Goal: Task Accomplishment & Management: Manage account settings

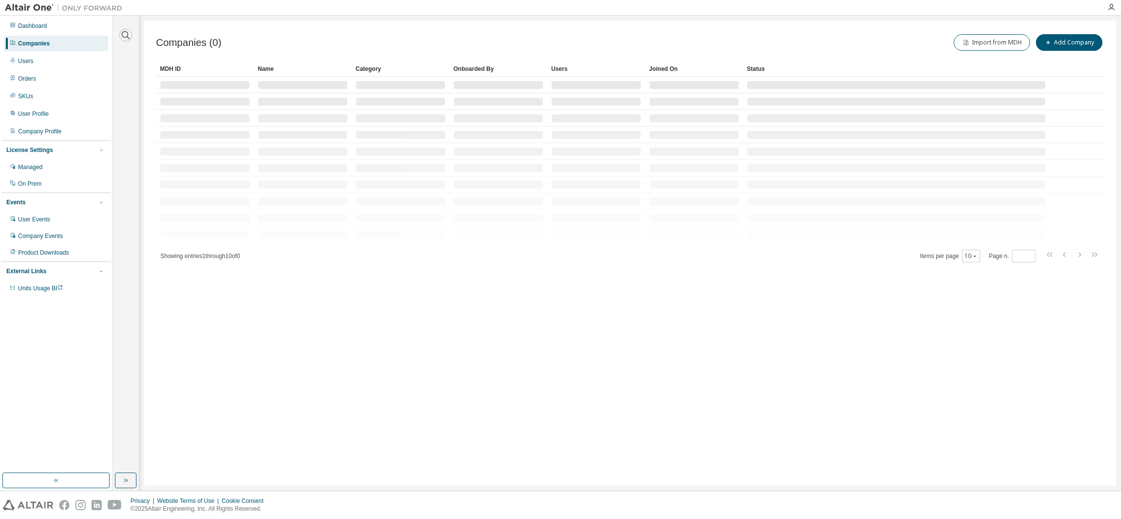
click at [125, 37] on icon "button" at bounding box center [126, 35] width 8 height 8
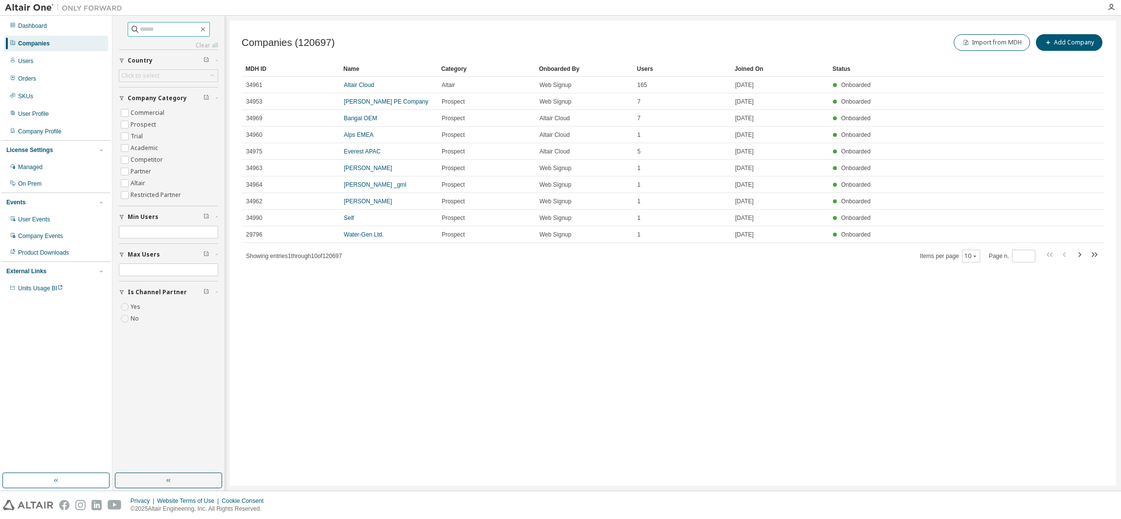
click at [155, 31] on input "text" at bounding box center [169, 29] width 59 height 10
type input "*******"
click at [358, 84] on link "AKKODIS" at bounding box center [357, 85] width 26 height 7
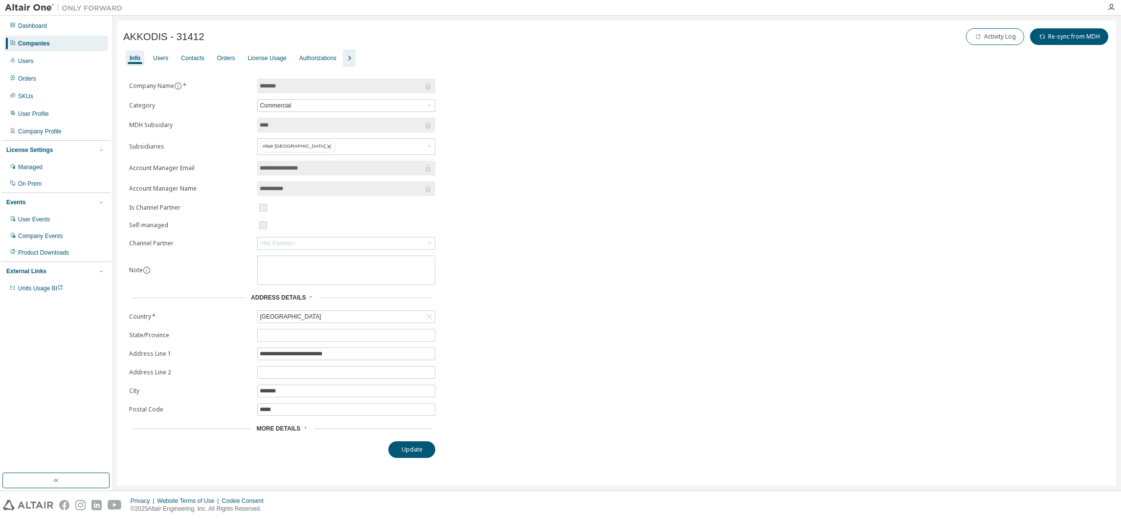
click at [276, 436] on div "More Details" at bounding box center [282, 429] width 306 height 14
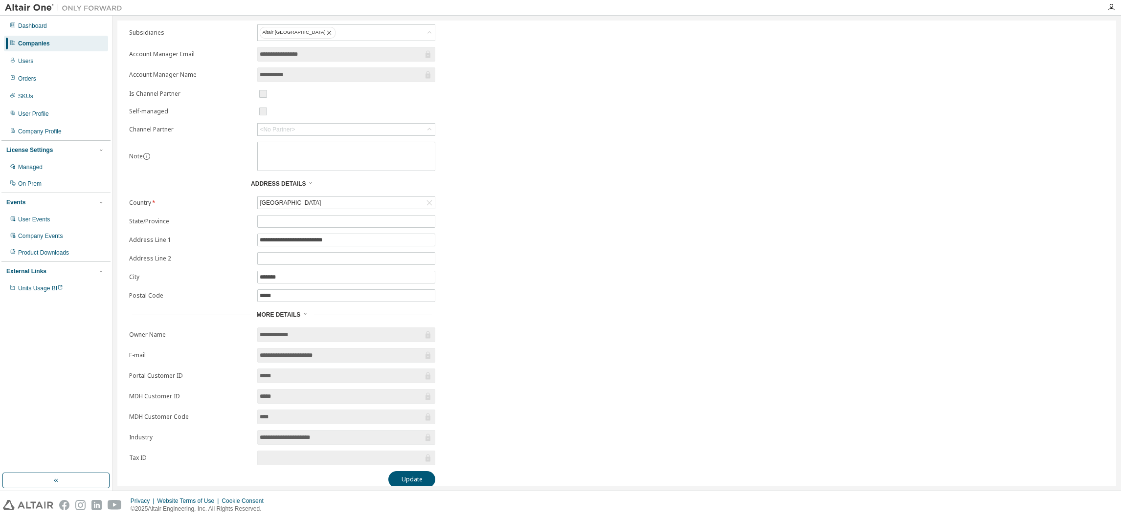
scroll to position [126, 0]
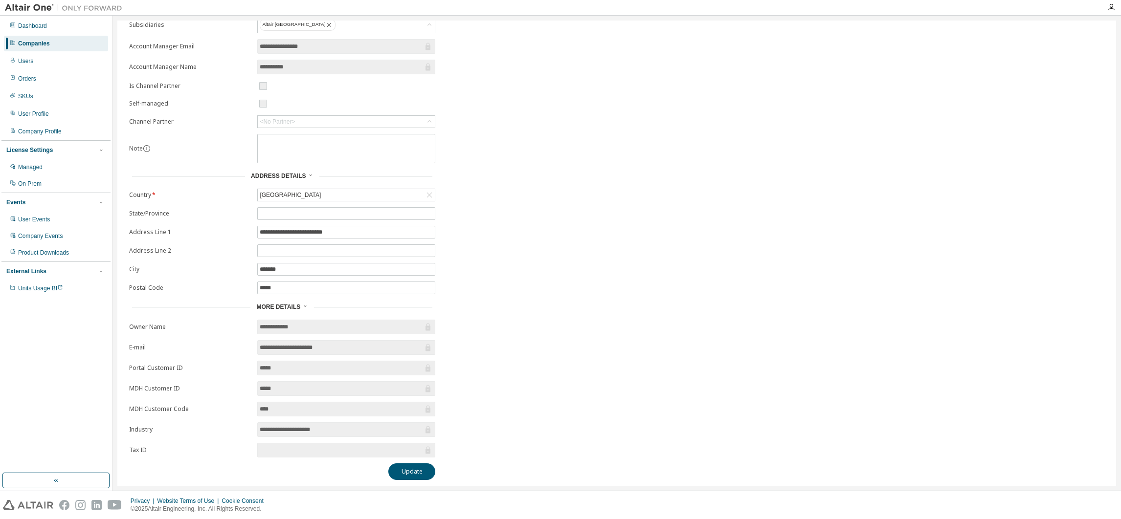
click at [31, 40] on div "Companies" at bounding box center [34, 44] width 32 height 8
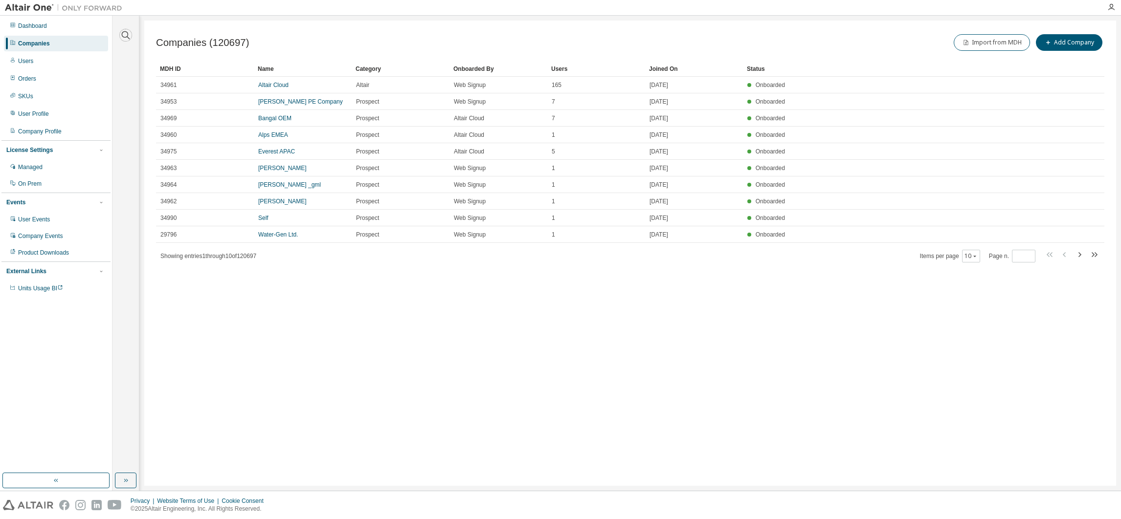
click at [126, 33] on icon "button" at bounding box center [126, 35] width 12 height 12
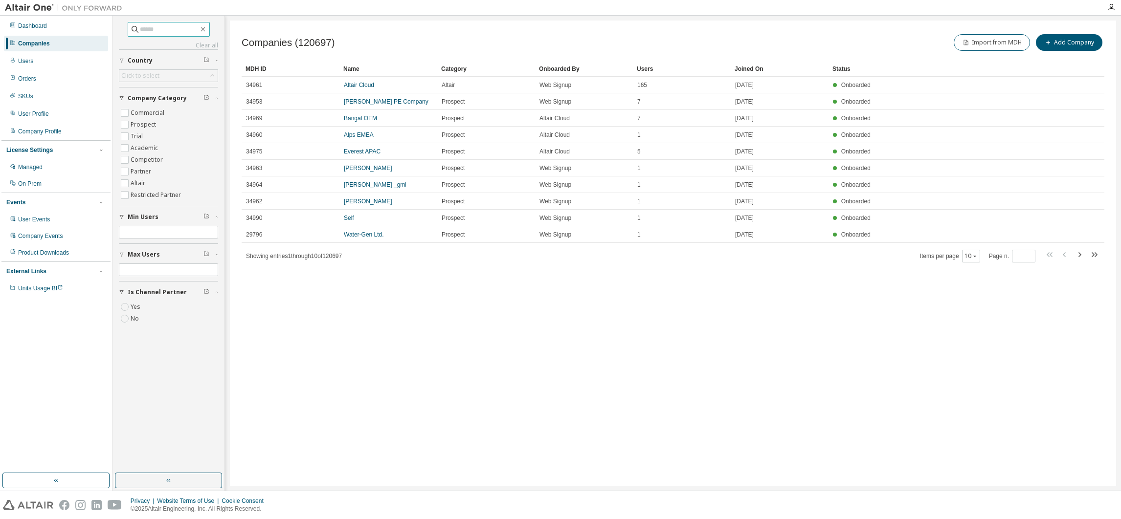
click at [165, 31] on input "text" at bounding box center [169, 29] width 59 height 10
type input "*****"
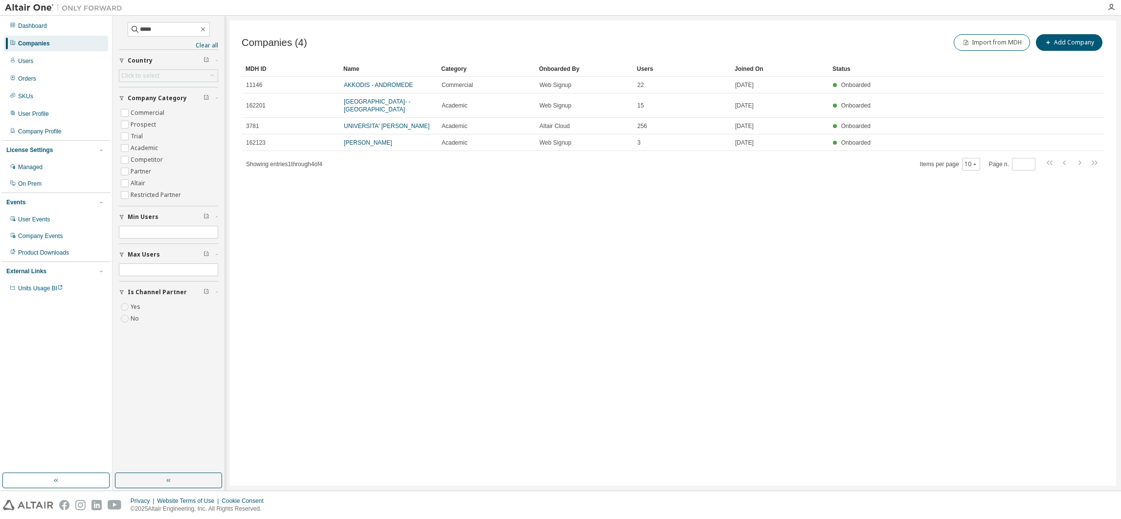
click at [390, 83] on link "AKKODIS - ANDROMEDE" at bounding box center [378, 85] width 69 height 7
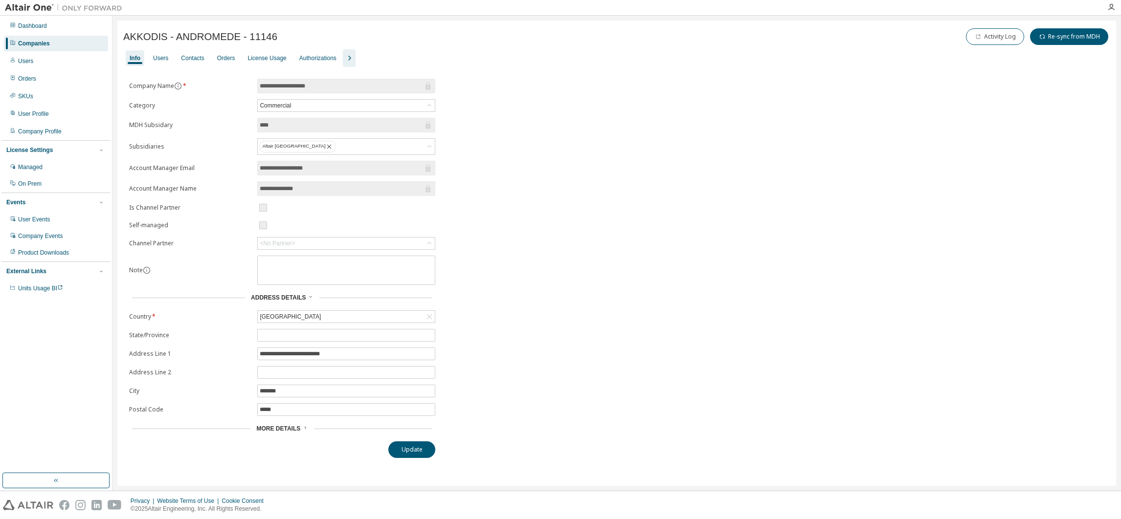
click at [165, 58] on div "Users" at bounding box center [160, 58] width 15 height 8
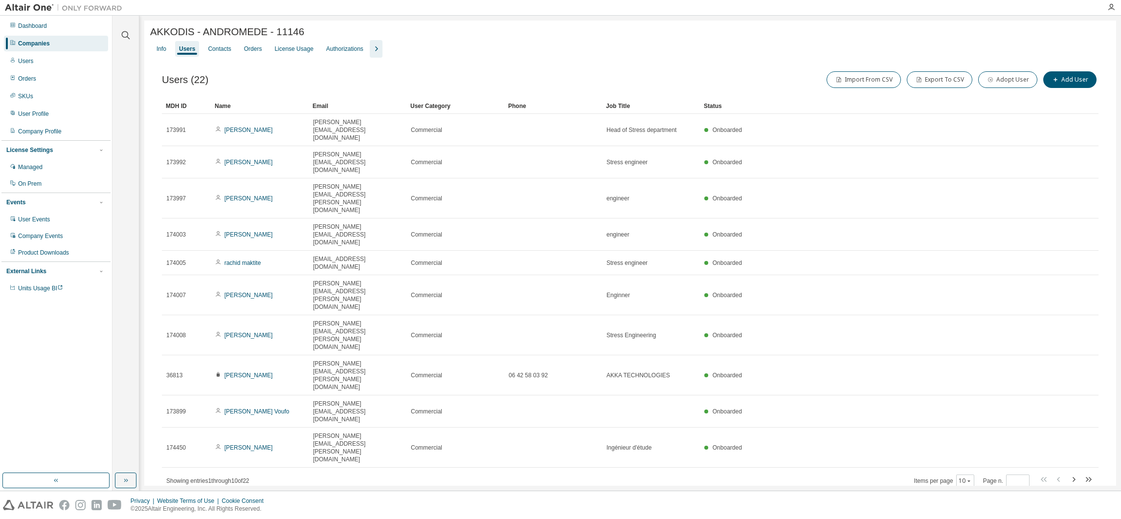
click at [156, 52] on div "Info" at bounding box center [161, 49] width 10 height 8
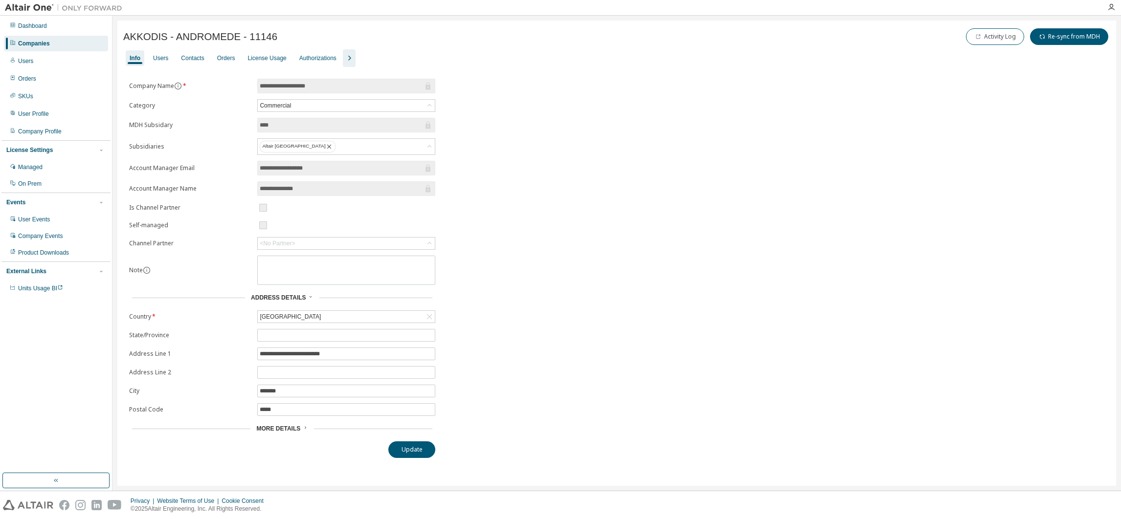
click at [303, 244] on div "<No Partner>" at bounding box center [346, 244] width 177 height 12
click at [286, 258] on input "text" at bounding box center [346, 259] width 151 height 10
type input "*******"
click at [283, 271] on li "NOVACAD" at bounding box center [346, 272] width 175 height 13
click at [406, 450] on button "Update" at bounding box center [411, 450] width 47 height 17
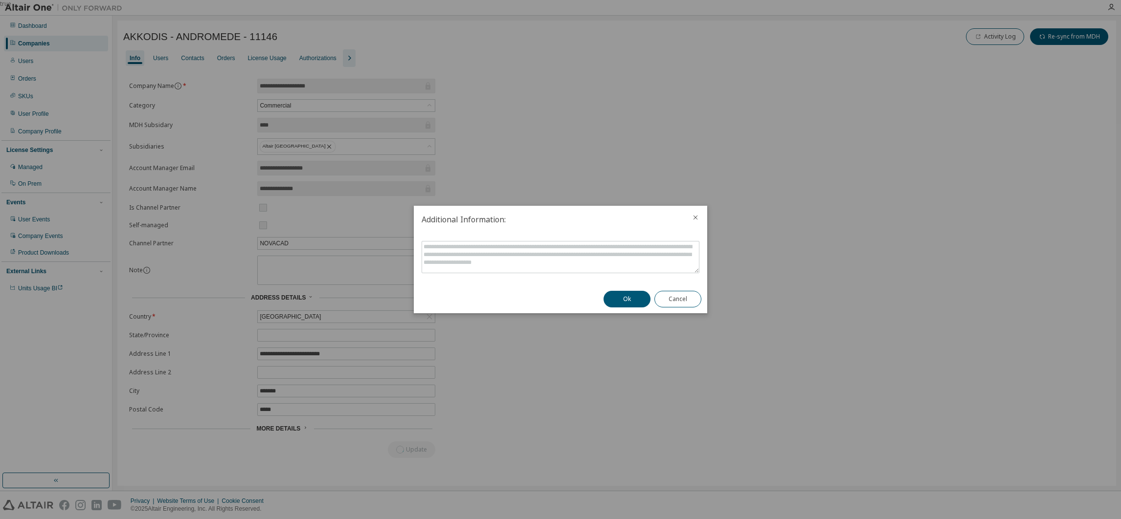
click at [627, 294] on button "Ok" at bounding box center [626, 299] width 47 height 17
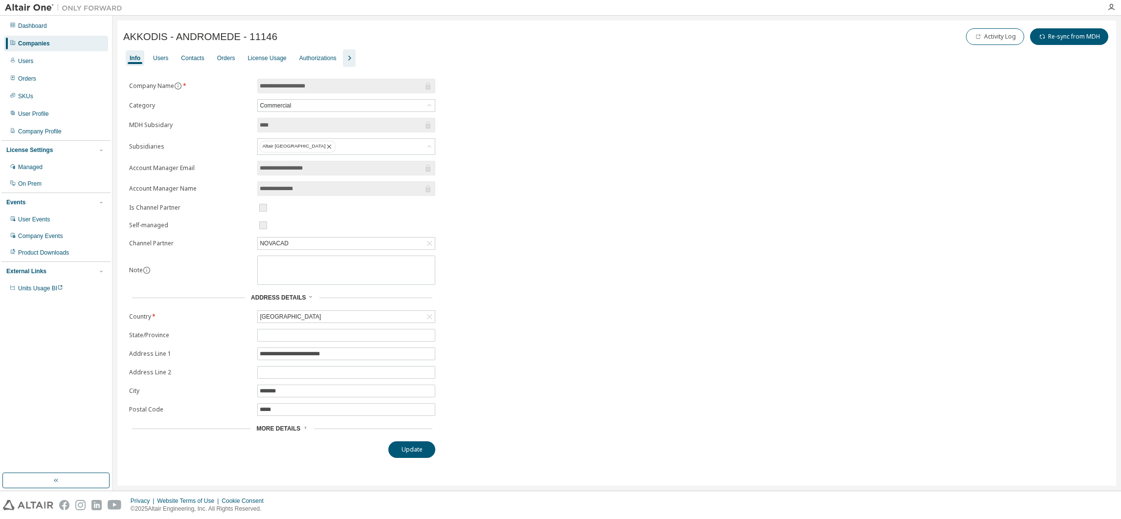
click at [162, 58] on div "Users" at bounding box center [160, 58] width 15 height 8
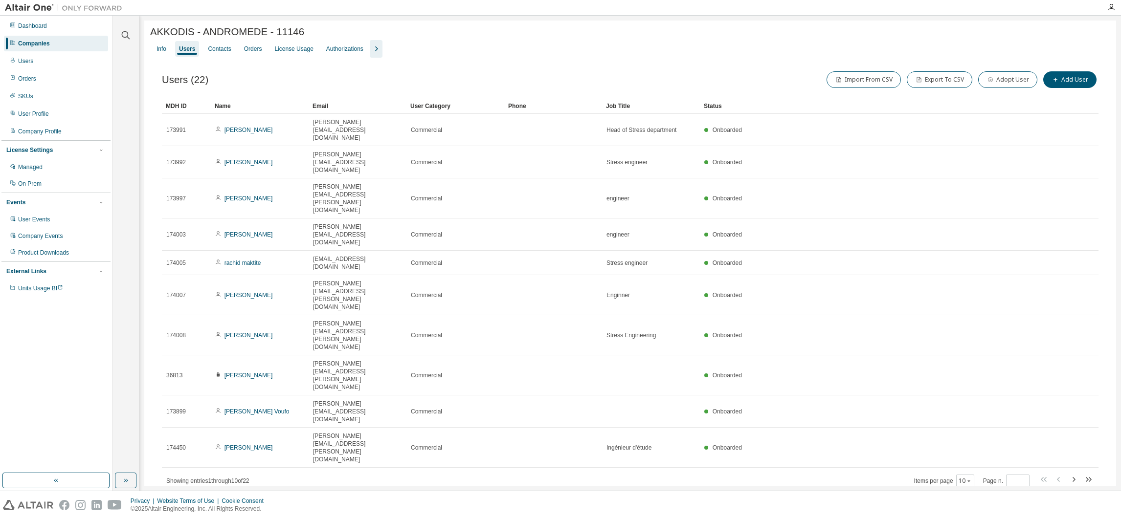
click at [1073, 477] on icon "button" at bounding box center [1073, 479] width 3 height 5
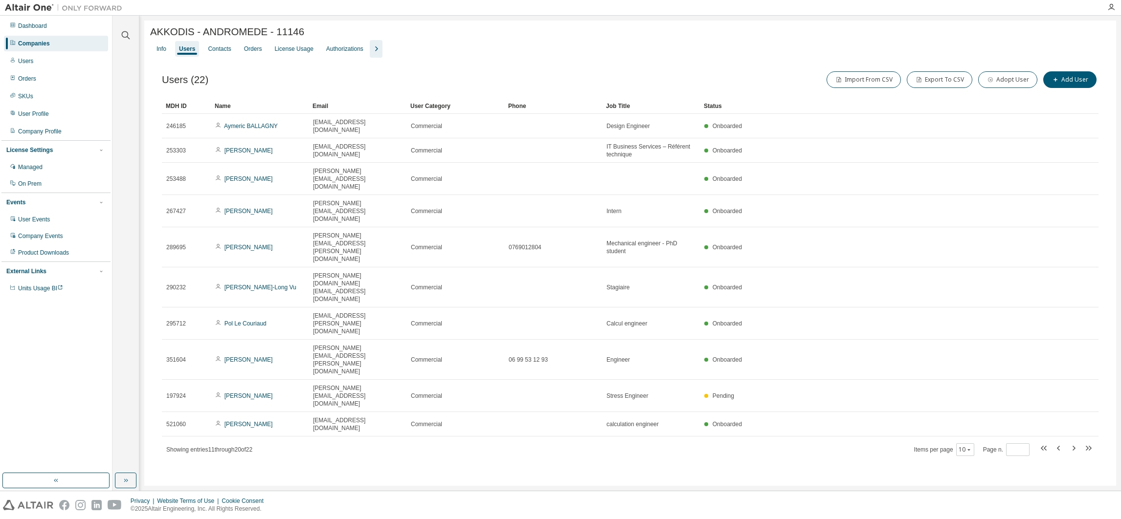
click at [1075, 443] on icon "button" at bounding box center [1074, 449] width 12 height 12
type input "*"
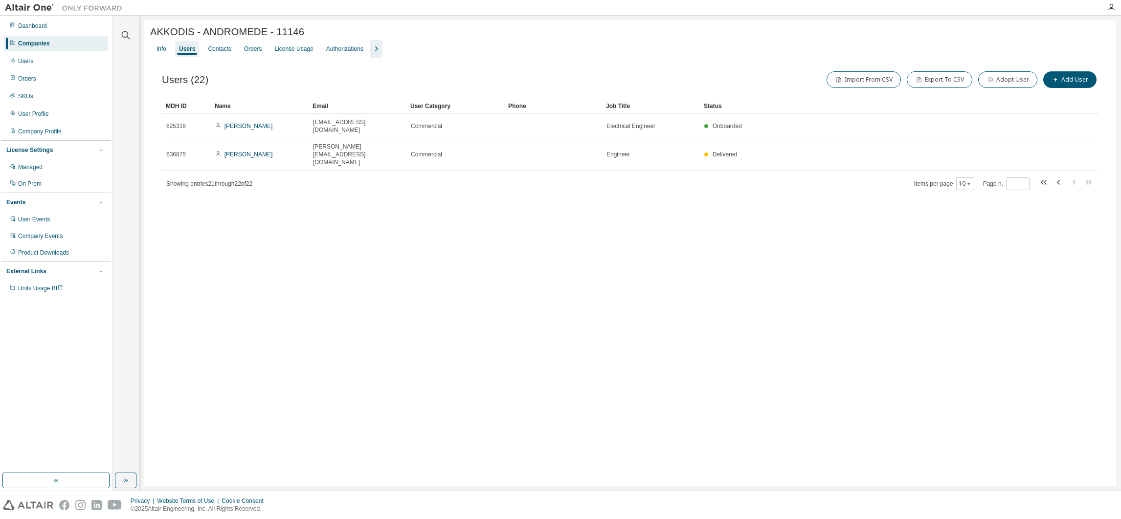
click at [160, 48] on div "Info" at bounding box center [161, 49] width 10 height 8
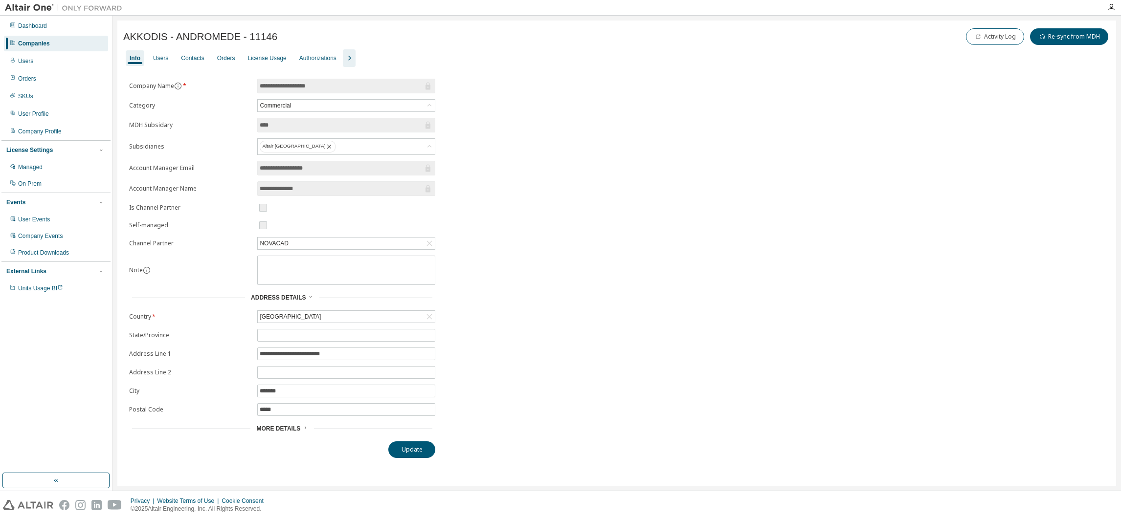
click at [278, 428] on span "More Details" at bounding box center [278, 428] width 44 height 7
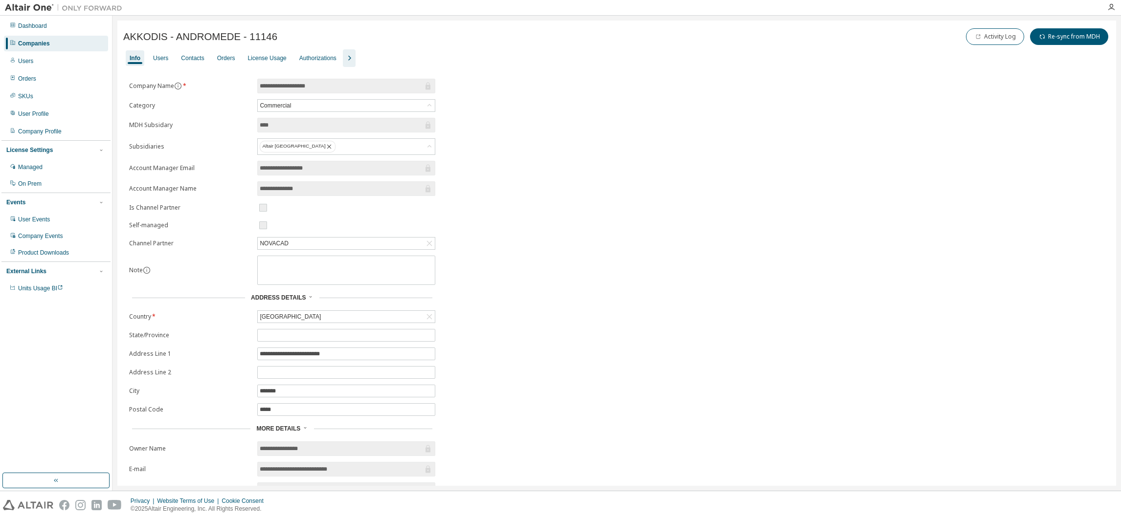
click at [157, 57] on div "Users" at bounding box center [160, 58] width 15 height 8
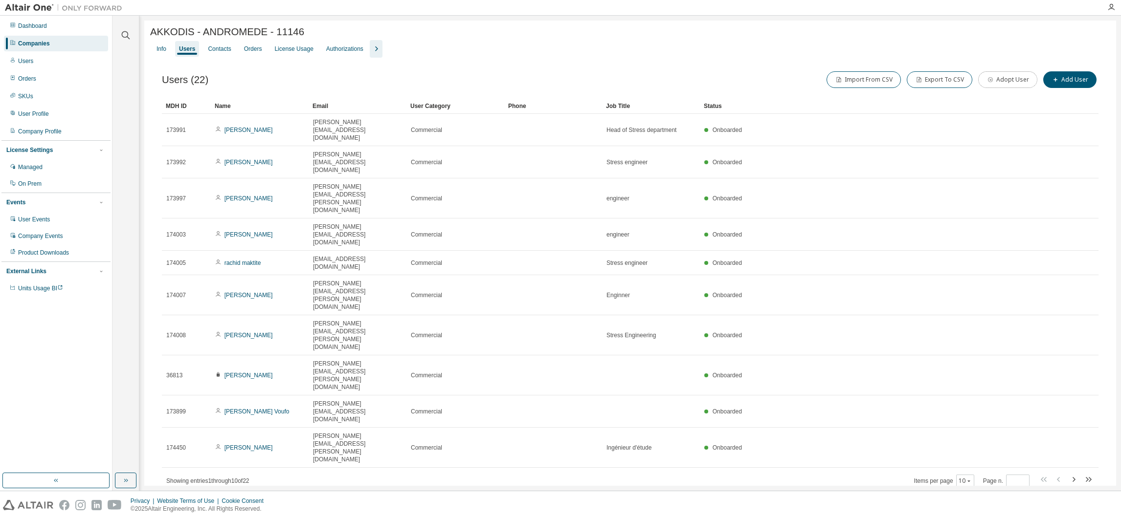
click at [1016, 82] on button "Adopt User" at bounding box center [1007, 79] width 59 height 17
click at [1037, 64] on input "email" at bounding box center [1050, 64] width 123 height 8
paste input "**********"
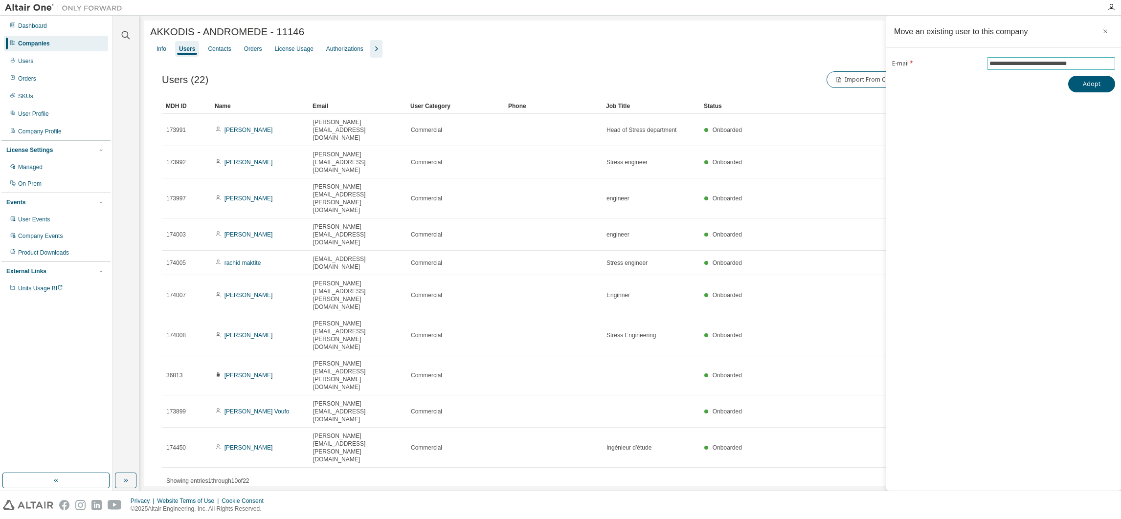
type input "**********"
click at [1087, 82] on button "Adopt" at bounding box center [1091, 84] width 47 height 17
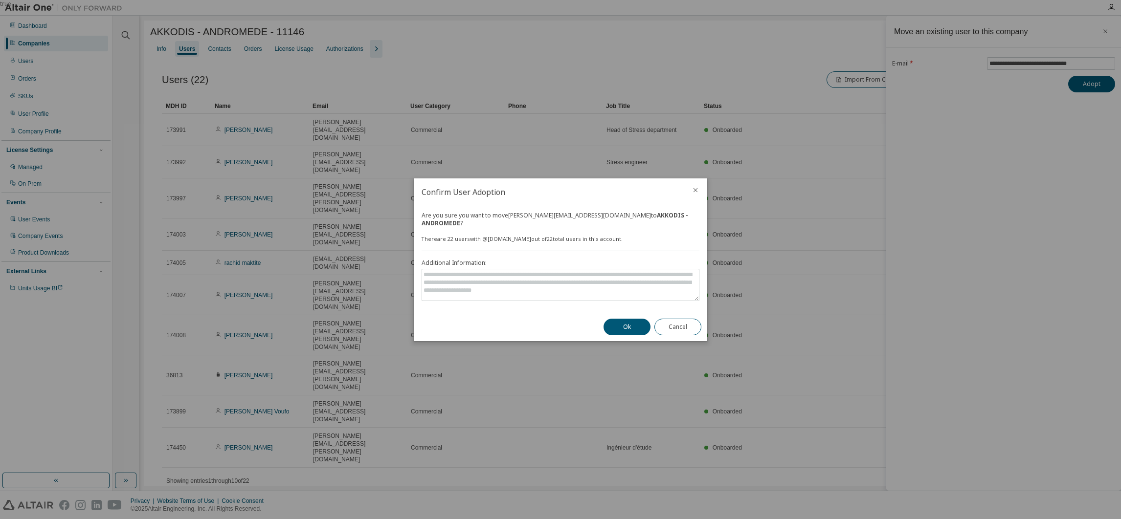
click at [625, 322] on button "Ok" at bounding box center [626, 327] width 47 height 17
click at [696, 192] on icon "close" at bounding box center [695, 190] width 8 height 8
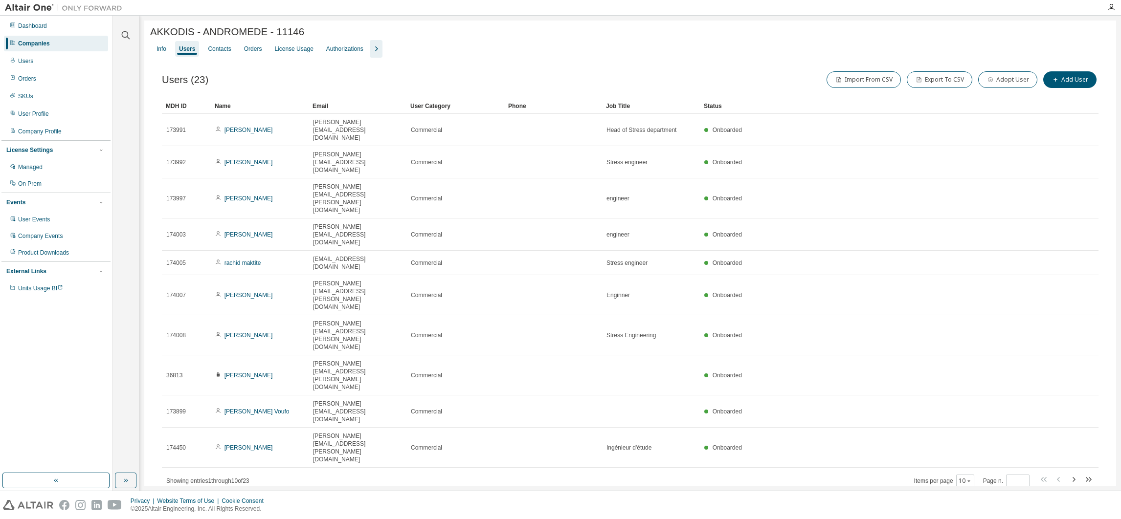
click at [1071, 474] on icon "button" at bounding box center [1074, 480] width 12 height 12
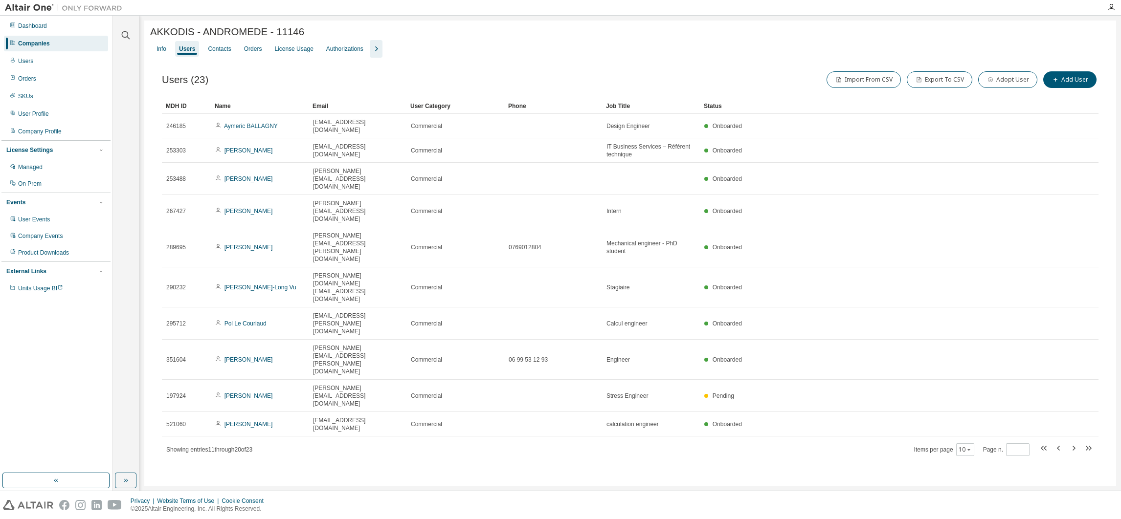
click at [1071, 316] on div "MDH ID Name Email User Category Phone Job Title Status 246185 Aymeric BALLAGNY …" at bounding box center [630, 277] width 936 height 358
click at [1071, 443] on icon "button" at bounding box center [1074, 449] width 12 height 12
type input "*"
